Goal: Task Accomplishment & Management: Manage account settings

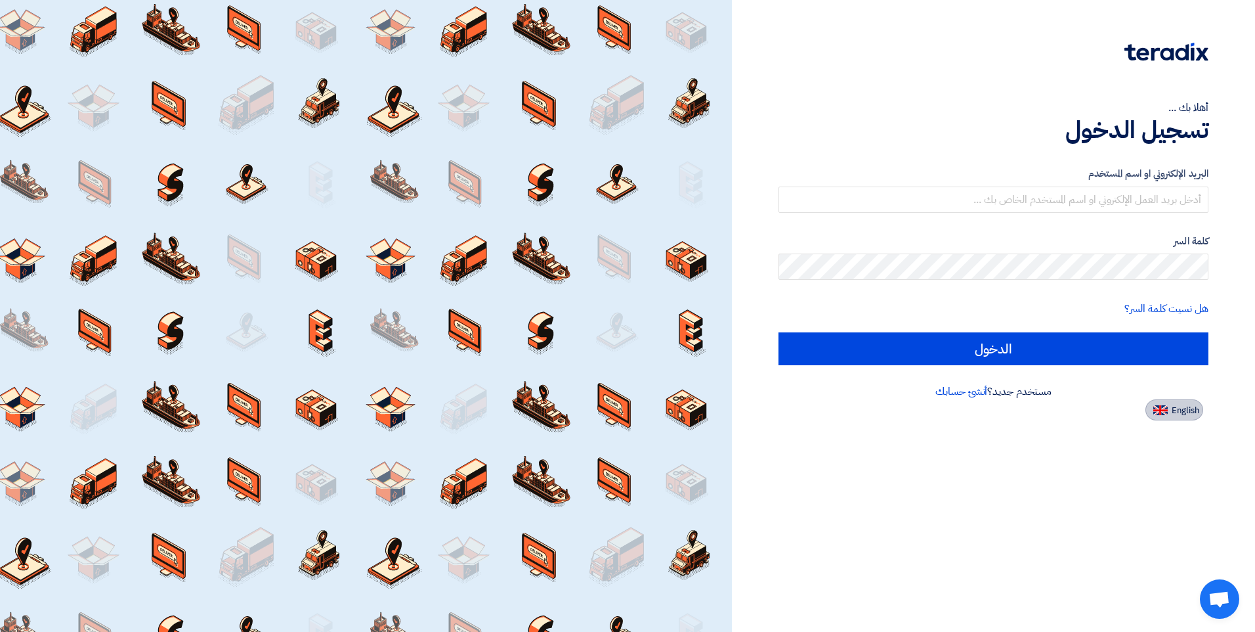
click at [1185, 413] on span "English" at bounding box center [1186, 410] width 28 height 9
type input "Sign in"
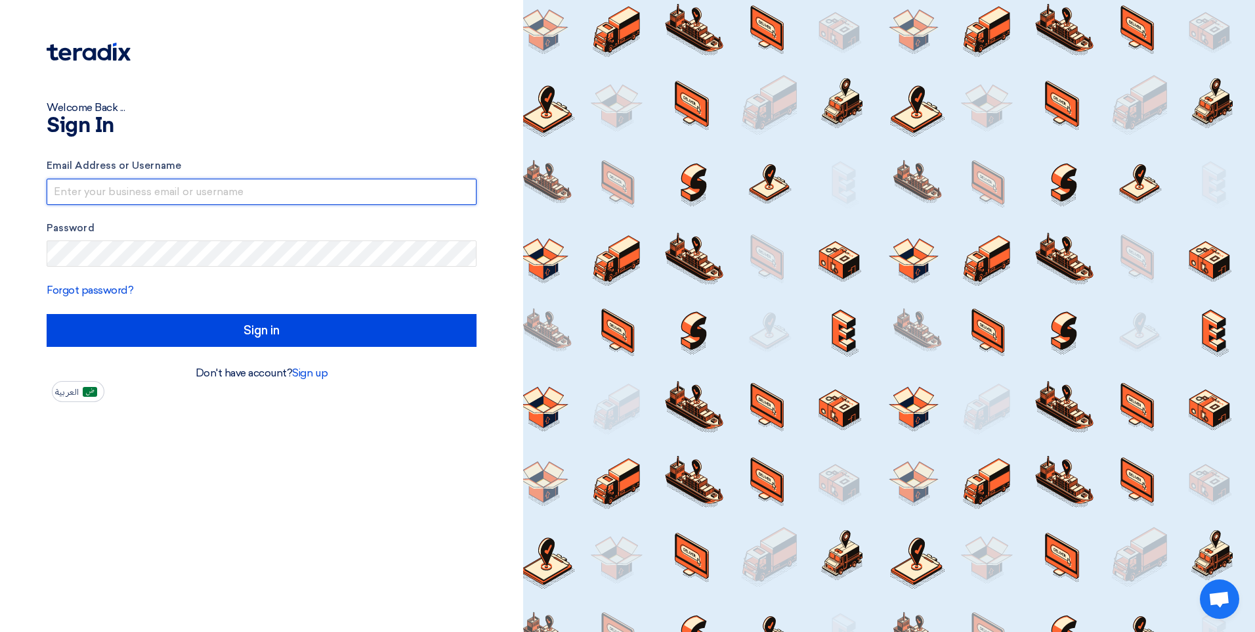
drag, startPoint x: 258, startPoint y: 178, endPoint x: 257, endPoint y: 189, distance: 11.2
click at [258, 179] on input "text" at bounding box center [262, 192] width 430 height 26
click at [257, 189] on input "text" at bounding box center [262, 192] width 430 height 26
type input "[EMAIL_ADDRESS][DOMAIN_NAME]"
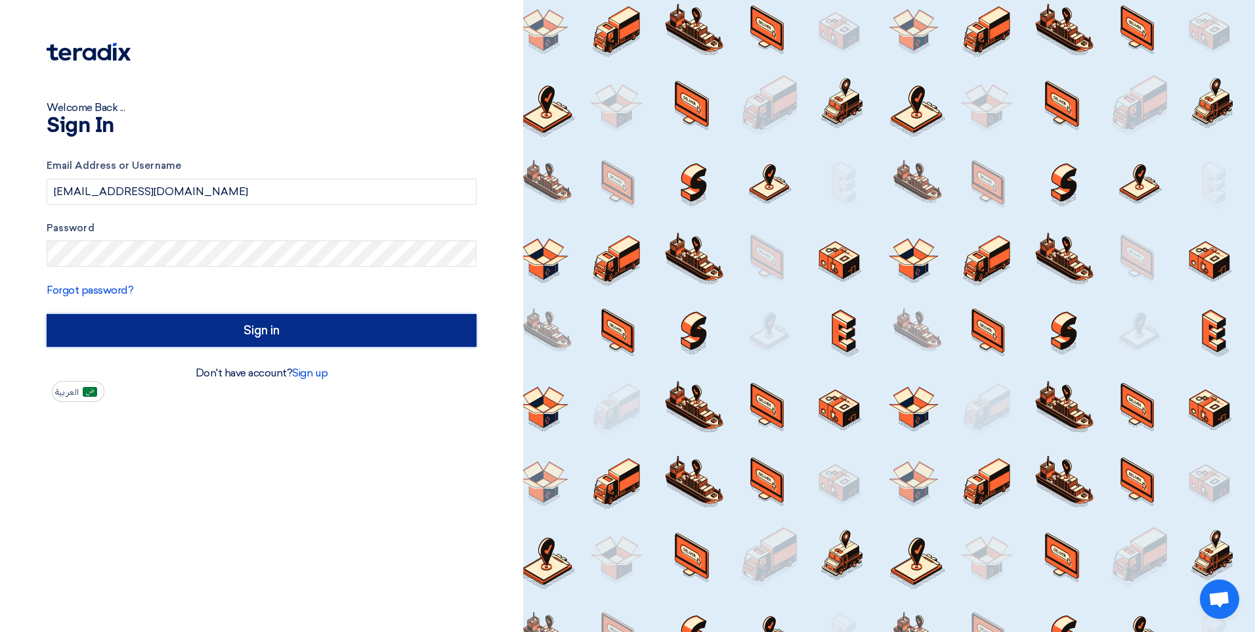
click at [409, 321] on input "Sign in" at bounding box center [262, 330] width 430 height 33
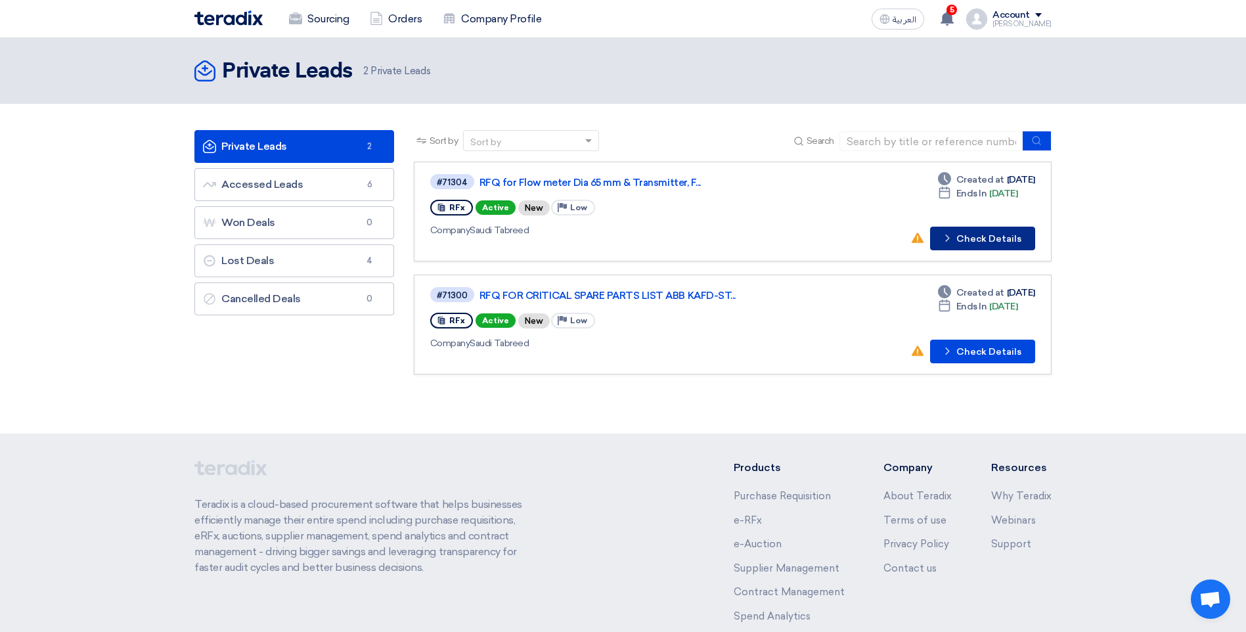
click at [990, 232] on button "Check details Check Details" at bounding box center [982, 239] width 105 height 24
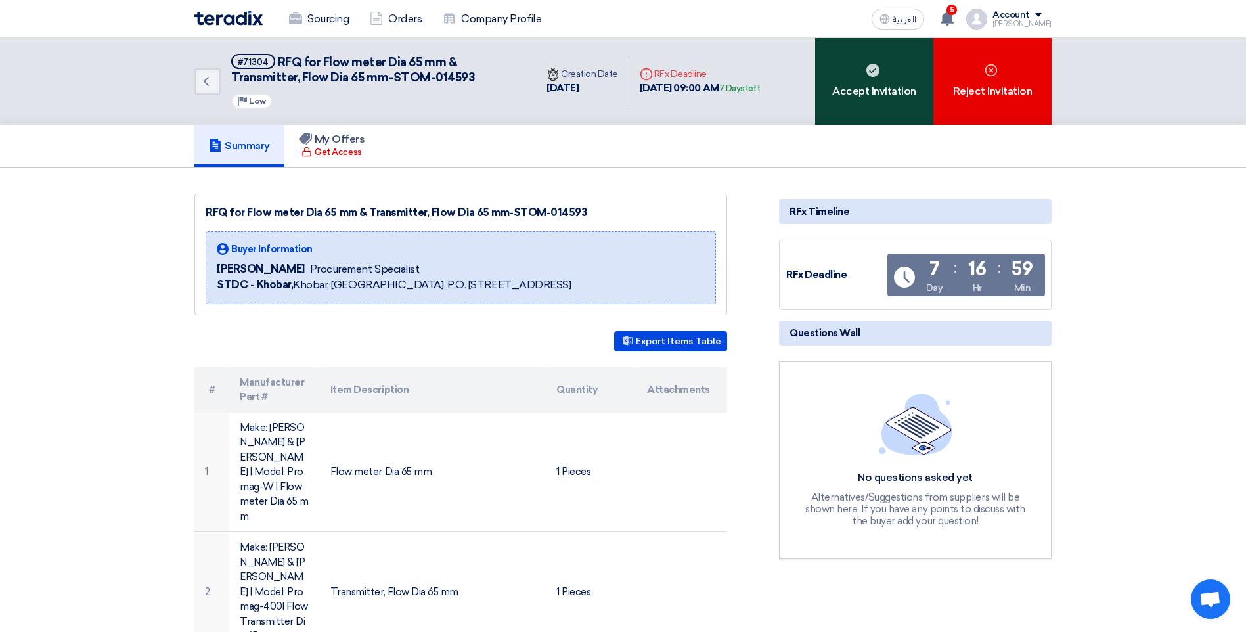
click at [871, 83] on div "Accept Invitation" at bounding box center [874, 81] width 118 height 87
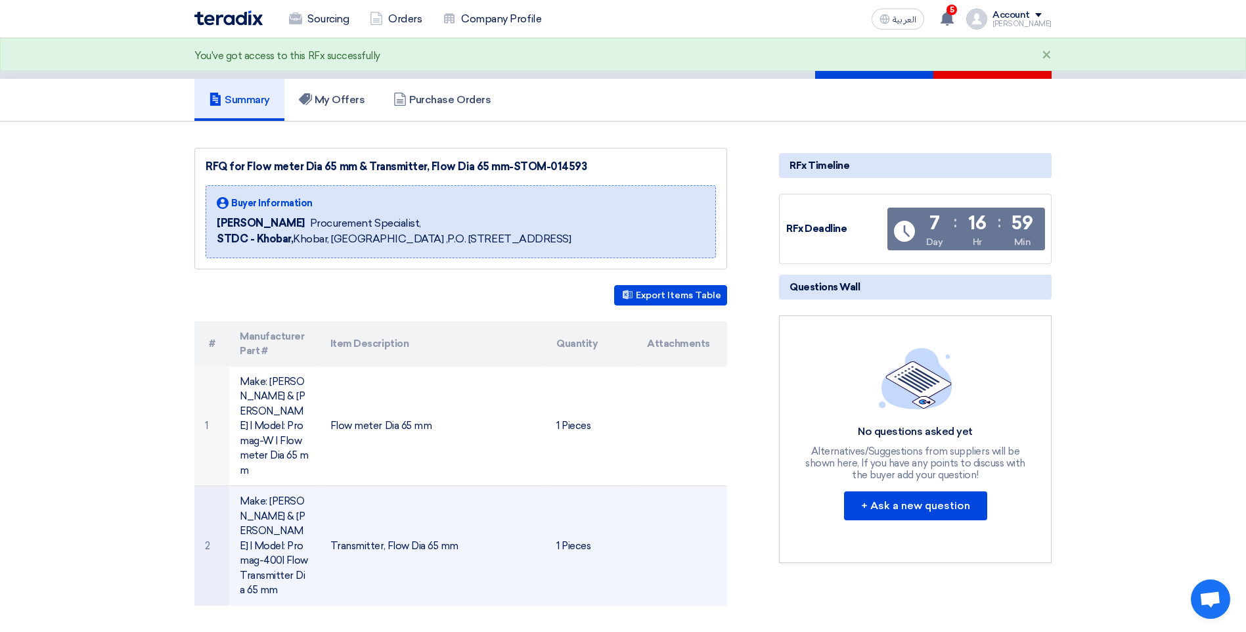
scroll to position [66, 0]
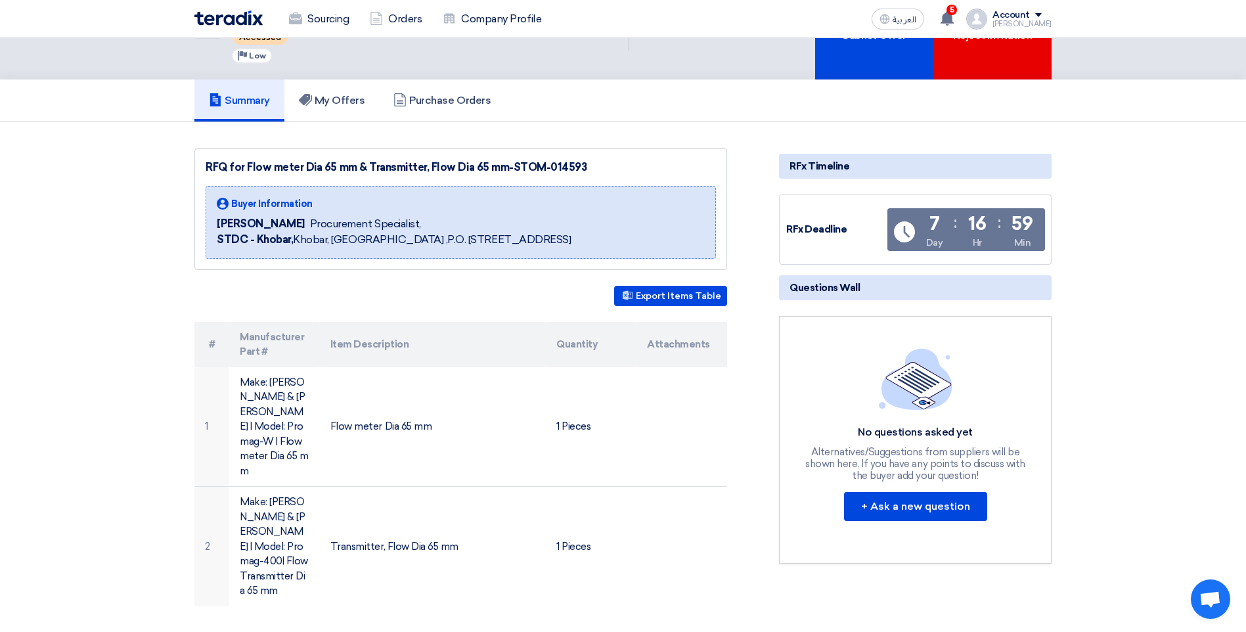
click at [238, 108] on link "Summary" at bounding box center [239, 100] width 90 height 42
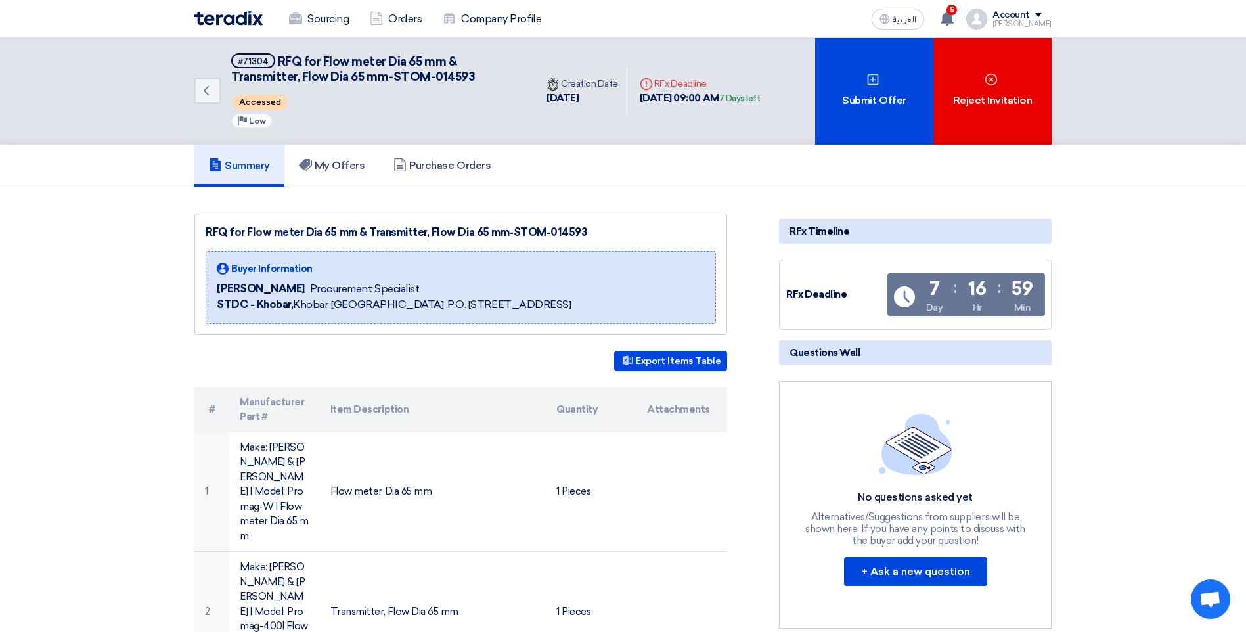
scroll to position [0, 0]
click at [240, 175] on link "Summary" at bounding box center [239, 166] width 90 height 42
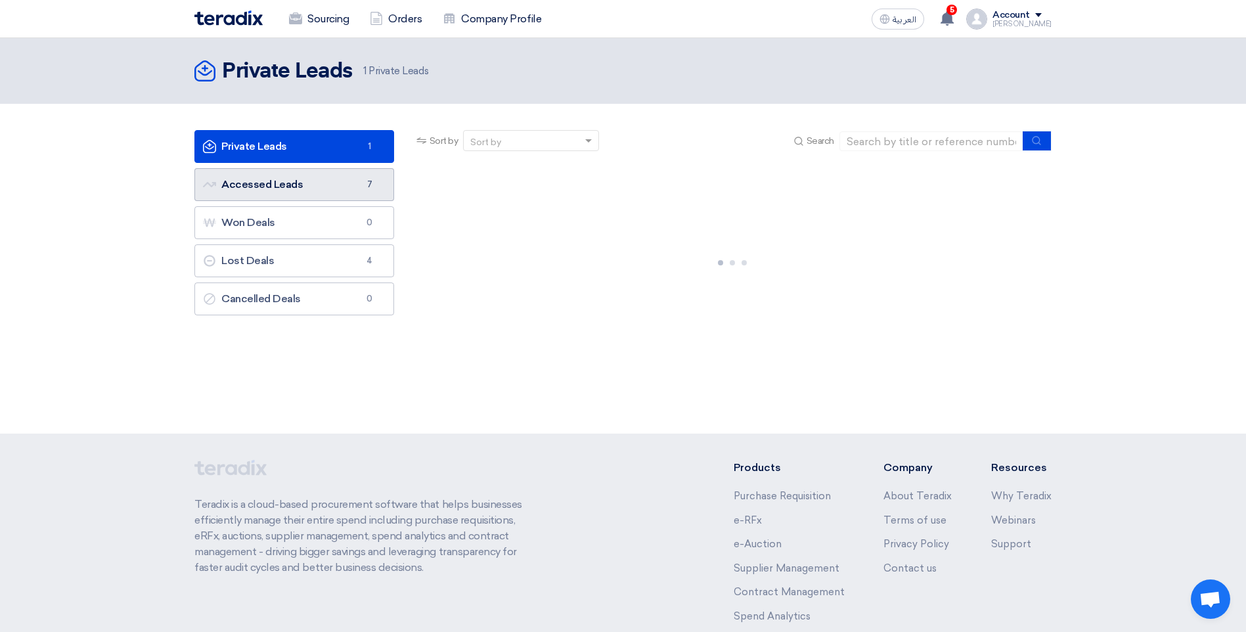
click at [282, 191] on link "Accessed Leads Accessed Leads 7" at bounding box center [294, 184] width 200 height 33
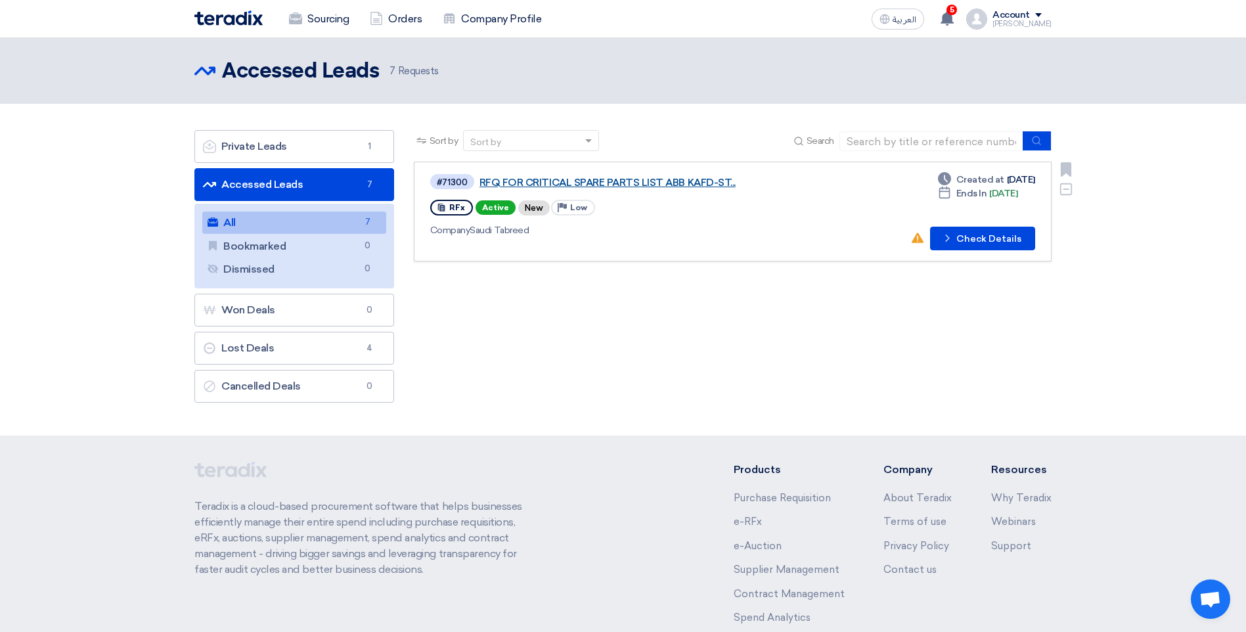
click at [675, 180] on link "RFQ FOR CRITICAL SPARE PARTS LIST ABB KAFD-ST..." at bounding box center [643, 183] width 328 height 12
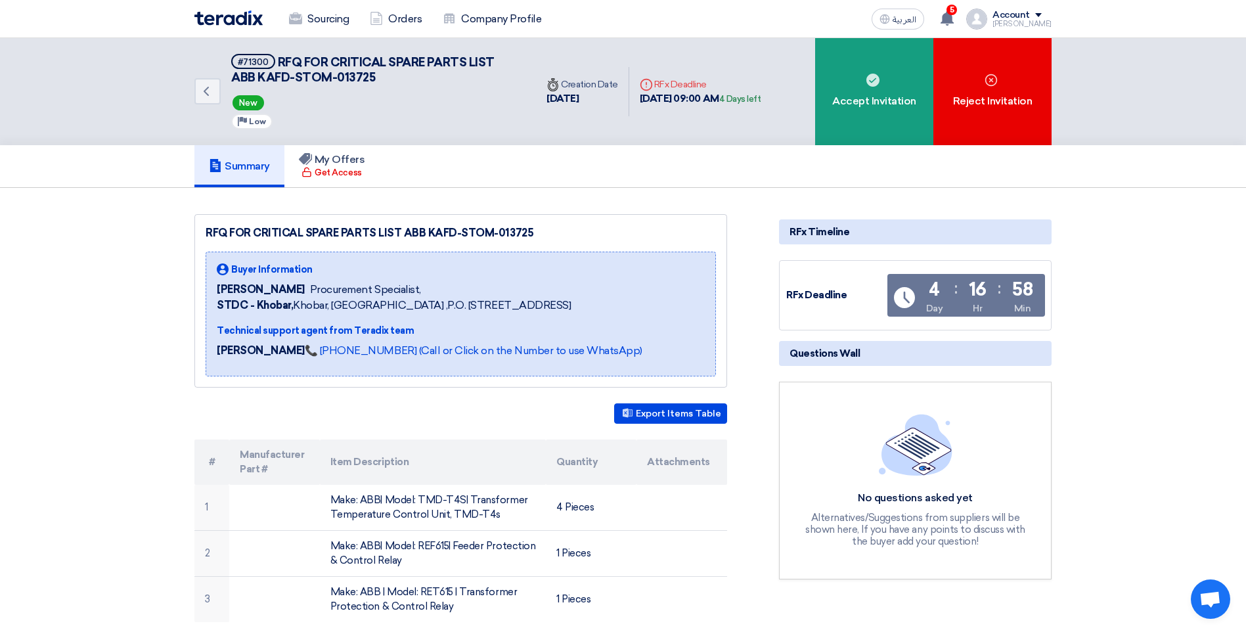
drag, startPoint x: 536, startPoint y: 231, endPoint x: 498, endPoint y: 237, distance: 37.9
click at [498, 237] on div "RFQ FOR CRITICAL SPARE PARTS LIST ABB KAFD-STOM-013725" at bounding box center [461, 233] width 510 height 16
copy div "013725"
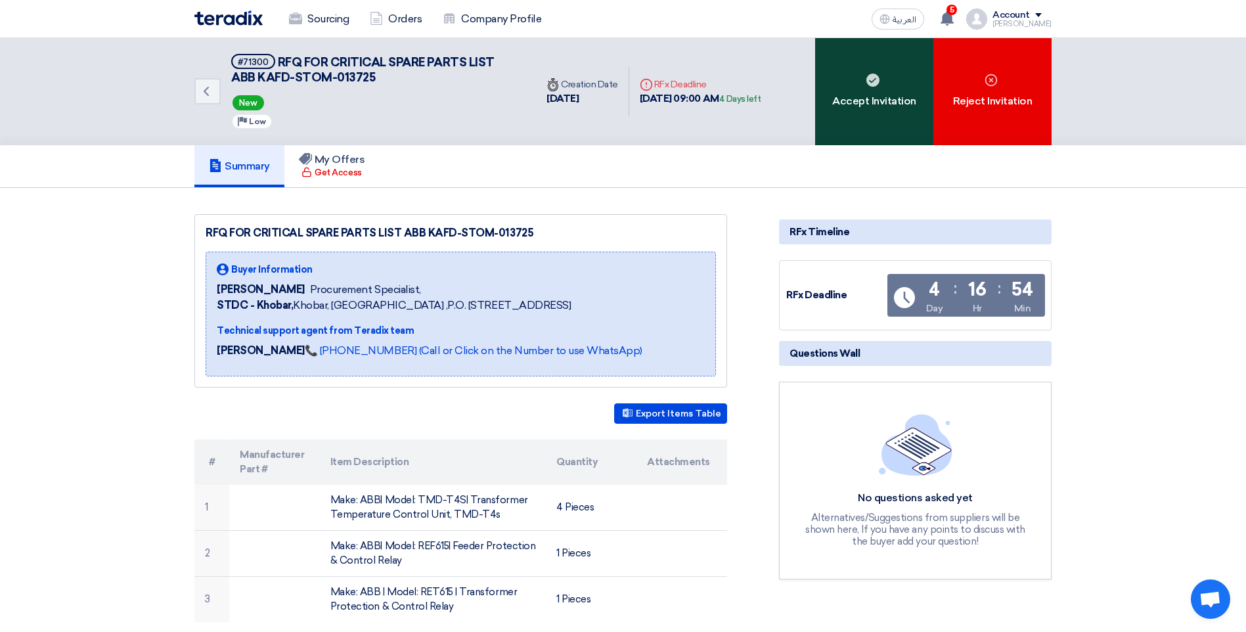
click at [890, 94] on div "Accept Invitation" at bounding box center [874, 91] width 118 height 107
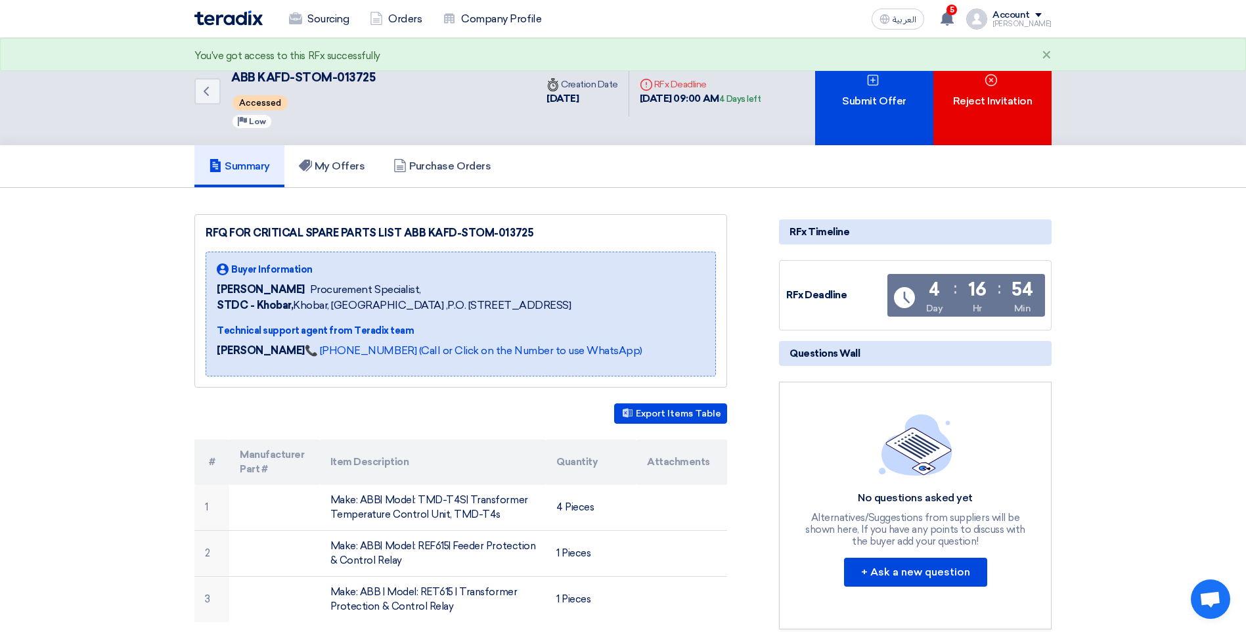
click at [232, 165] on h5 "Summary" at bounding box center [239, 166] width 61 height 13
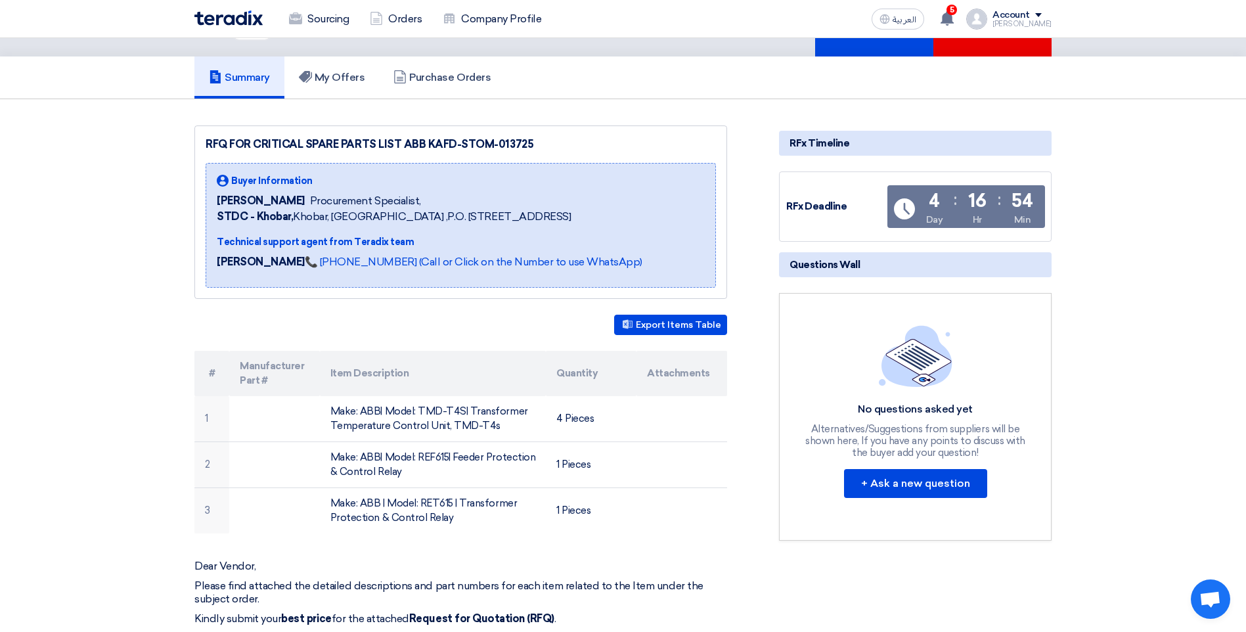
scroll to position [66, 0]
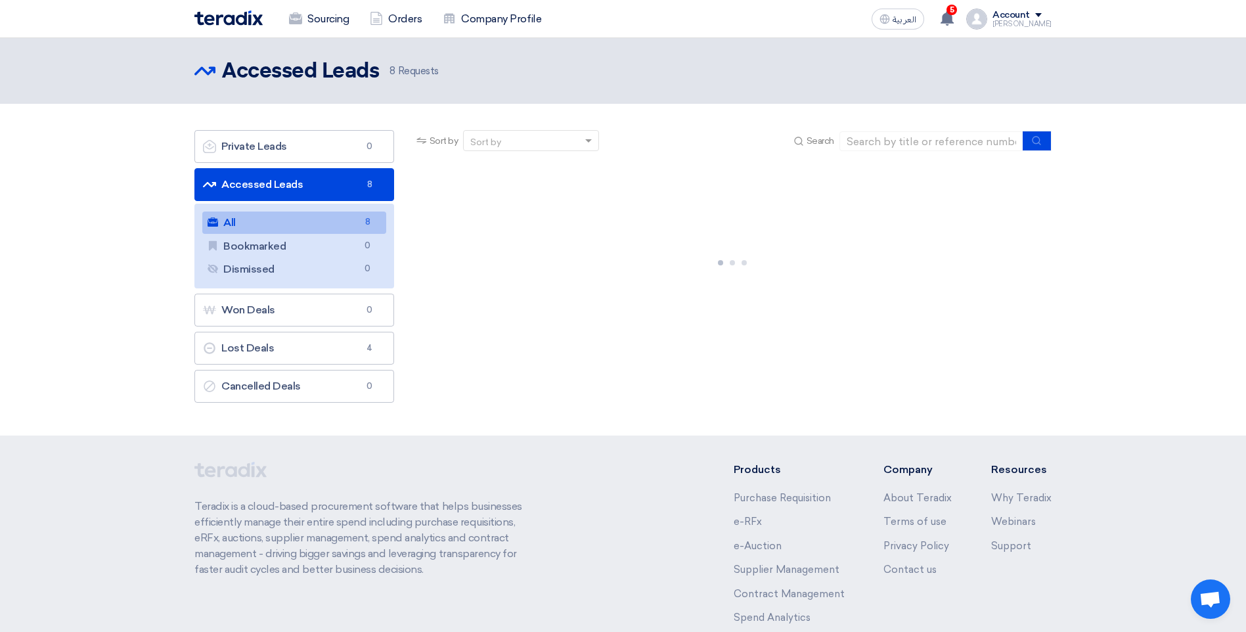
click at [294, 223] on link "All All 8" at bounding box center [294, 222] width 184 height 22
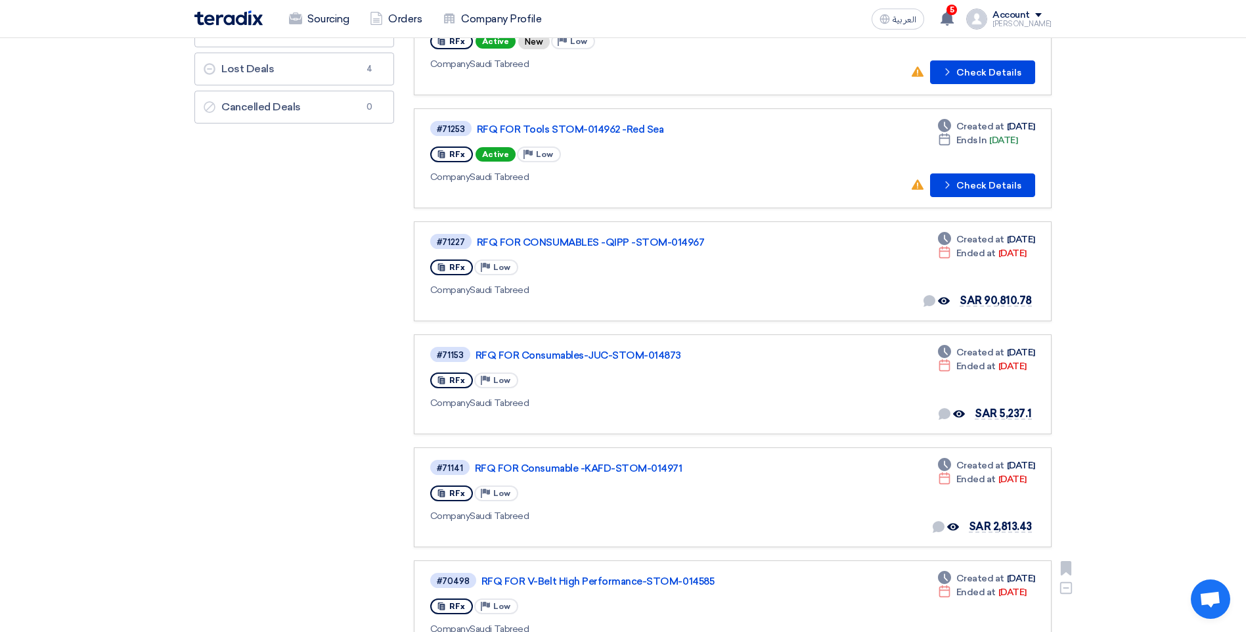
scroll to position [131, 0]
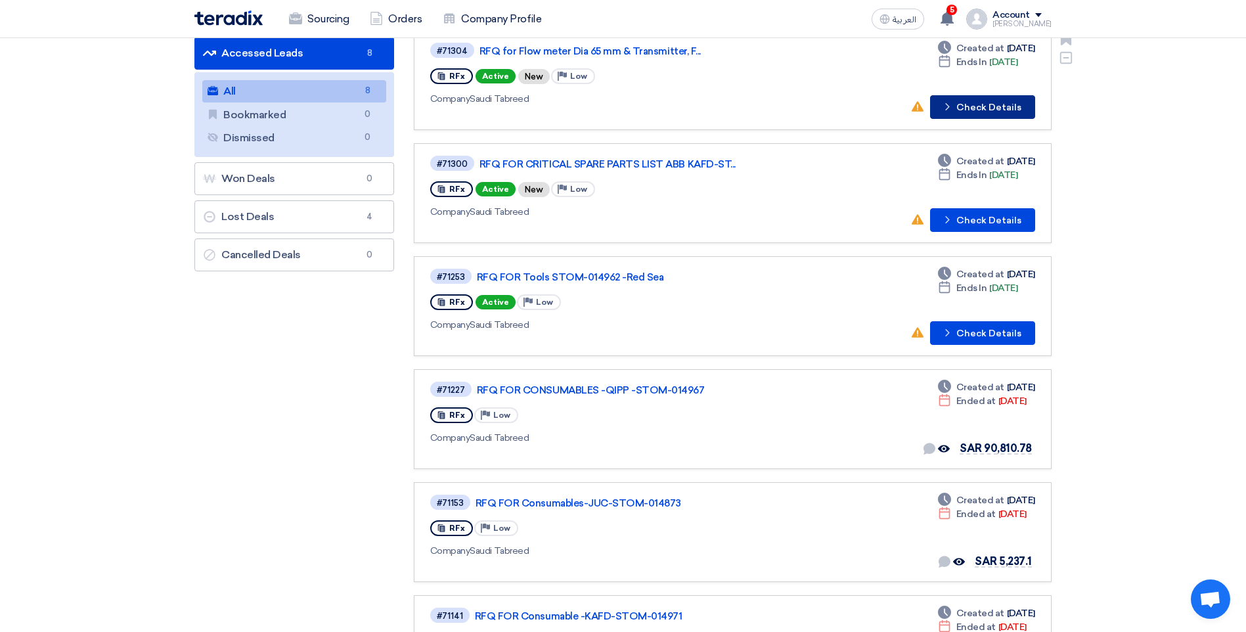
click at [972, 118] on button "Check details Check Details" at bounding box center [982, 107] width 105 height 24
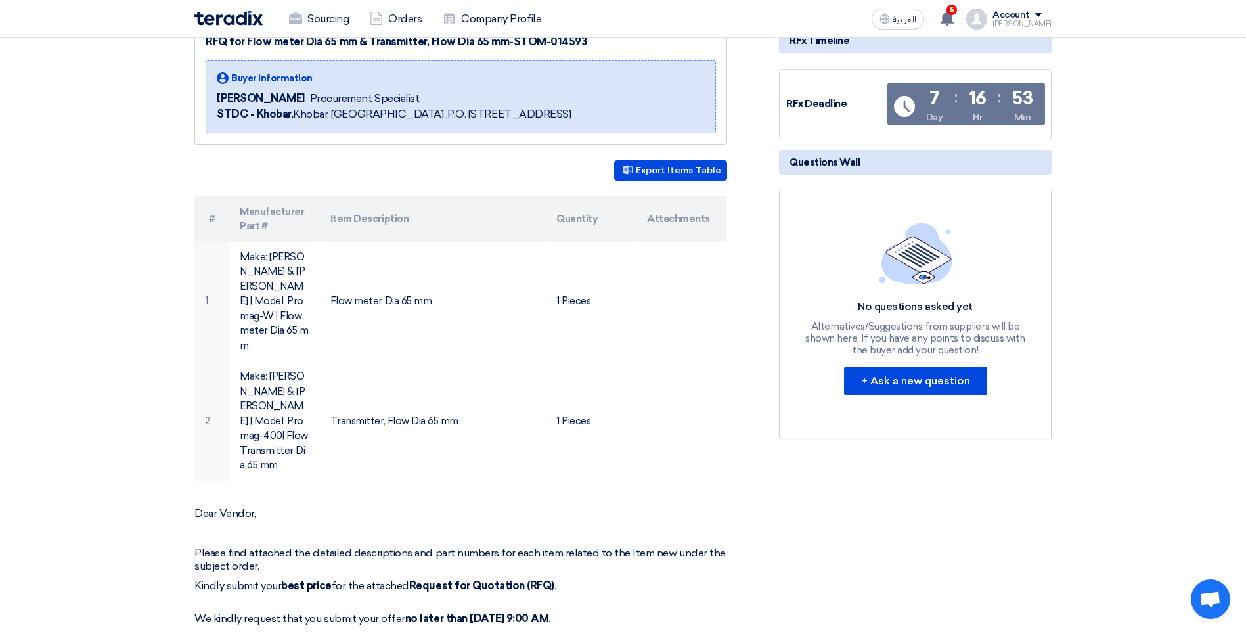
scroll to position [197, 0]
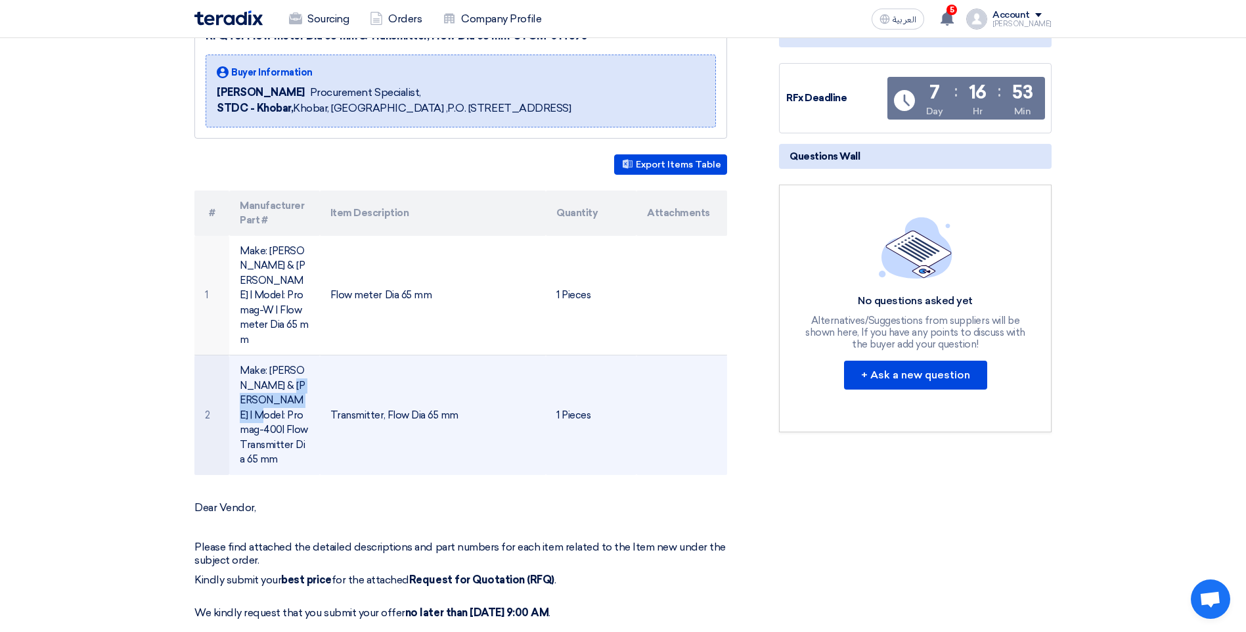
drag, startPoint x: 267, startPoint y: 337, endPoint x: 278, endPoint y: 352, distance: 18.3
click at [278, 355] on td "Make: [PERSON_NAME] & [PERSON_NAME] | Model: Promag-400| Flow Transmitter Dia 6…" at bounding box center [274, 415] width 91 height 120
drag, startPoint x: 278, startPoint y: 352, endPoint x: 278, endPoint y: 343, distance: 9.2
copy td "[PERSON_NAME] & [PERSON_NAME]"
